Goal: Transaction & Acquisition: Purchase product/service

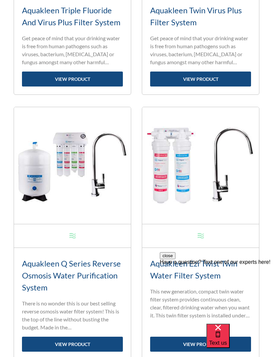
scroll to position [430, 0]
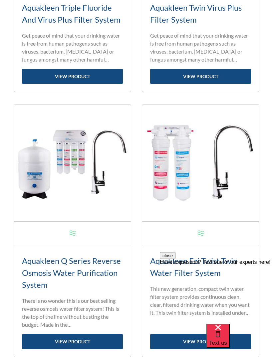
click at [57, 356] on div "Aquakleen Q Series Reverse Osmosis Water Purification System Standard range fil…" at bounding box center [72, 301] width 117 height 112
click at [54, 341] on link "view product" at bounding box center [72, 341] width 101 height 15
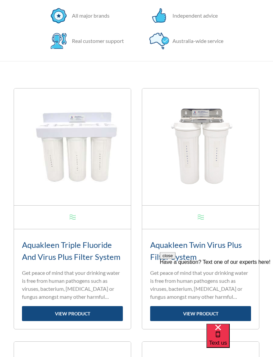
scroll to position [193, 0]
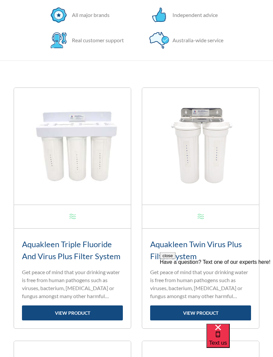
click at [55, 311] on link "view product" at bounding box center [72, 313] width 101 height 15
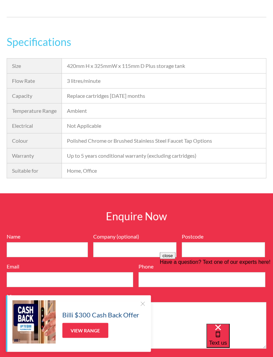
scroll to position [767, 0]
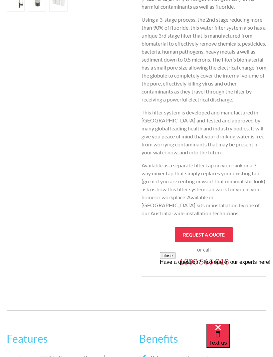
scroll to position [248, 0]
